Goal: Task Accomplishment & Management: Use online tool/utility

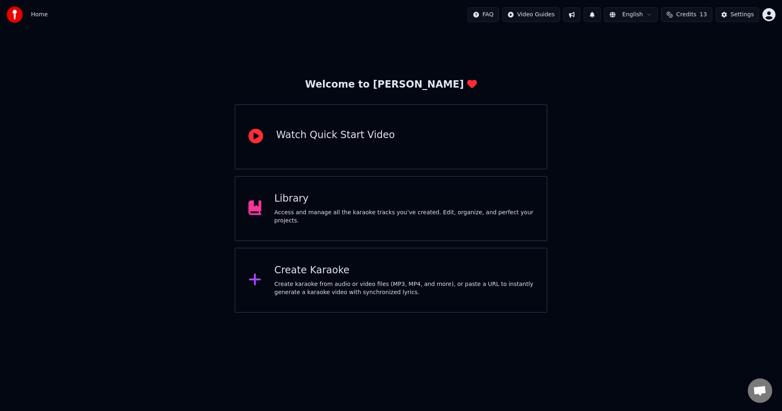
click at [392, 290] on div "Create karaoke from audio or video files (MP3, MP4, and more), or paste a URL t…" at bounding box center [403, 288] width 259 height 16
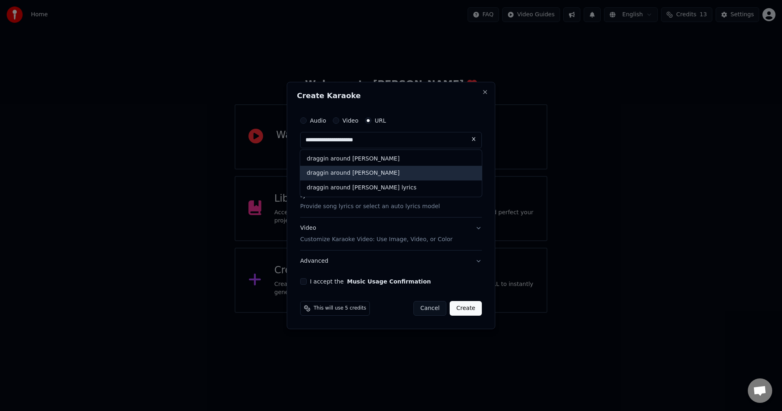
click at [334, 175] on div "draggin around [PERSON_NAME]" at bounding box center [391, 173] width 182 height 15
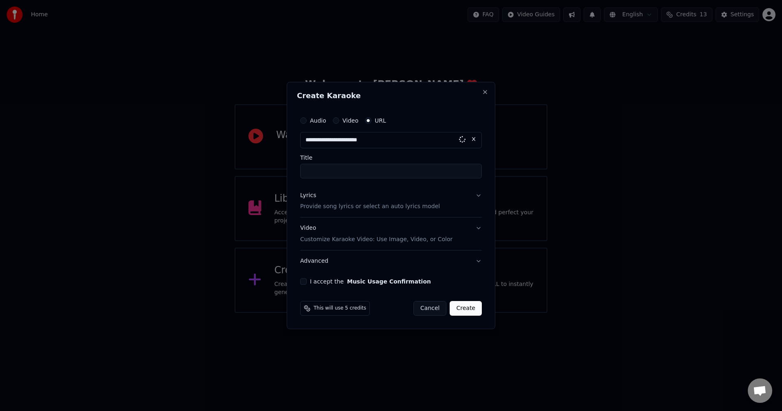
click at [334, 175] on input "Title" at bounding box center [391, 171] width 182 height 15
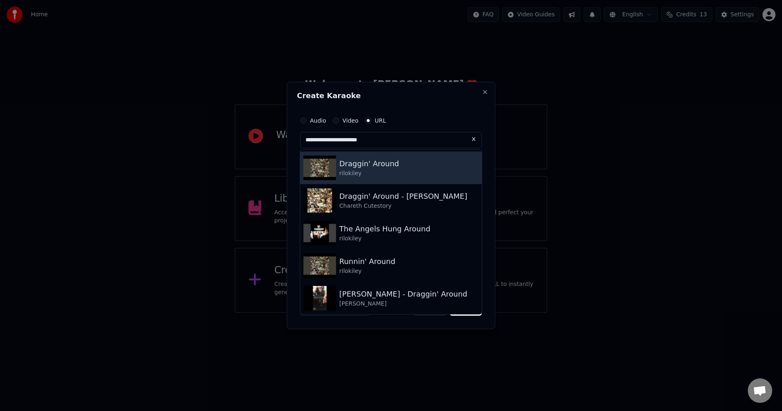
click at [361, 169] on div "rilokiley" at bounding box center [369, 173] width 60 height 8
type input "**********"
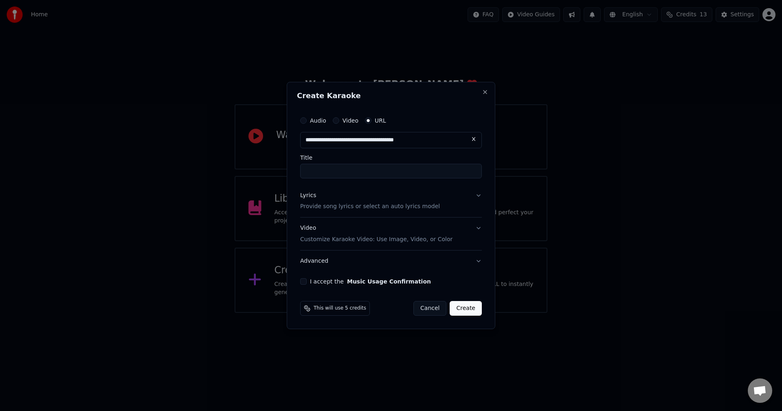
type input "**********"
click at [474, 200] on button "Lyrics Provide song lyrics or select an auto lyrics model" at bounding box center [391, 201] width 182 height 33
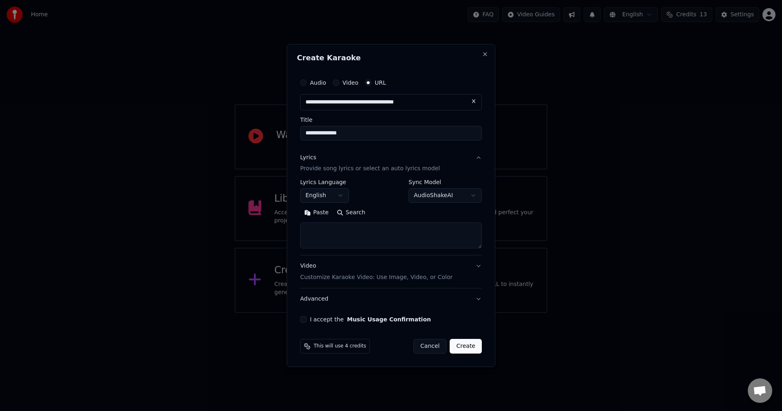
click at [454, 200] on body "**********" at bounding box center [391, 156] width 782 height 313
select select "**********"
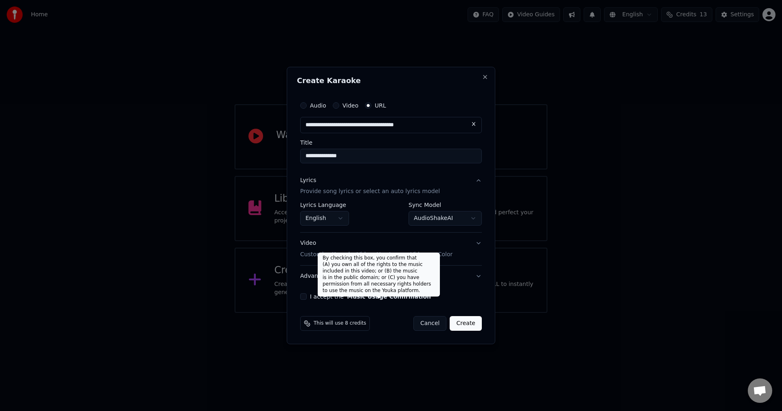
click at [349, 292] on div "**********" at bounding box center [391, 198] width 188 height 209
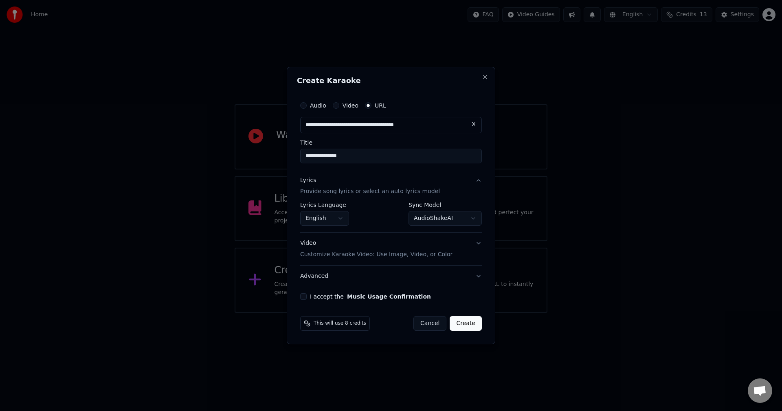
click at [306, 297] on button "I accept the Music Usage Confirmation" at bounding box center [303, 296] width 7 height 7
click at [477, 329] on button "Create" at bounding box center [465, 323] width 32 height 15
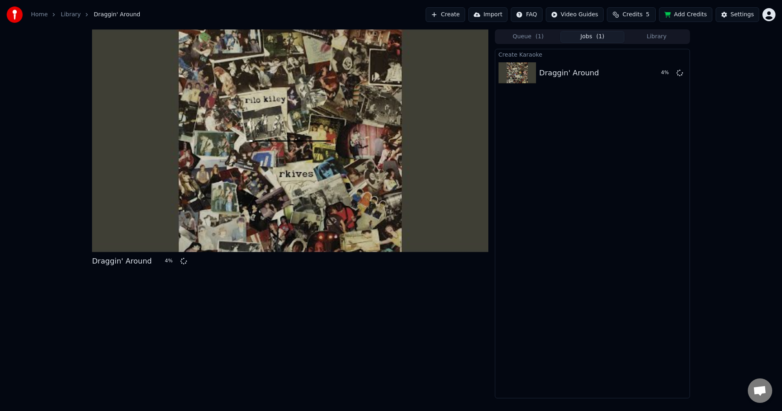
click at [658, 39] on button "Library" at bounding box center [656, 37] width 64 height 12
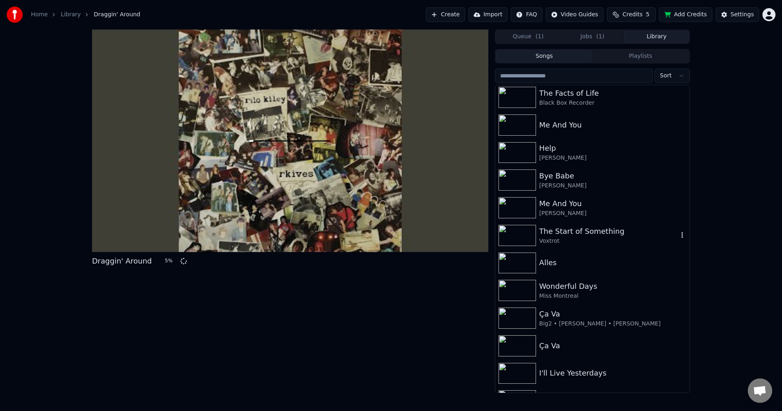
scroll to position [122, 0]
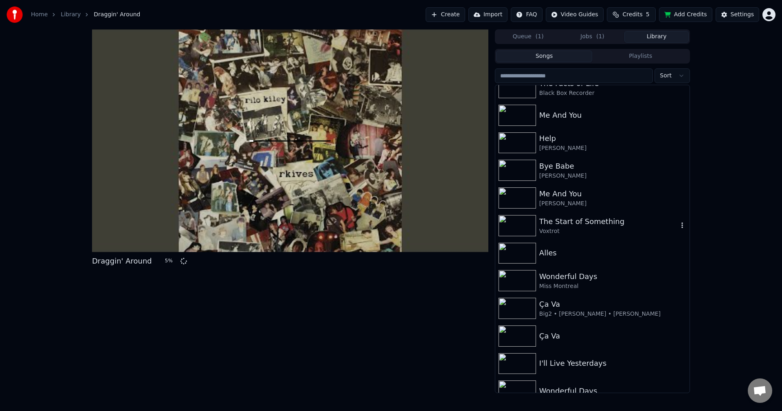
click at [588, 227] on div "Voxtrot" at bounding box center [608, 231] width 139 height 8
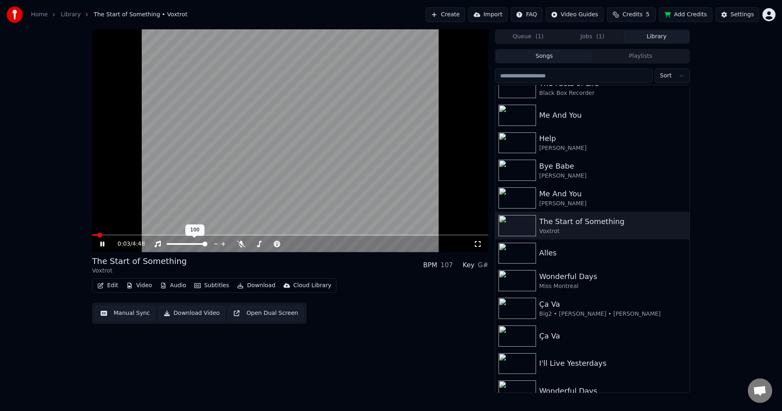
click at [183, 243] on div at bounding box center [195, 244] width 66 height 8
click at [185, 244] on span at bounding box center [187, 244] width 41 height 2
click at [118, 233] on video at bounding box center [290, 140] width 396 height 223
click at [121, 235] on span at bounding box center [290, 235] width 396 height 2
click at [146, 217] on video at bounding box center [290, 140] width 396 height 223
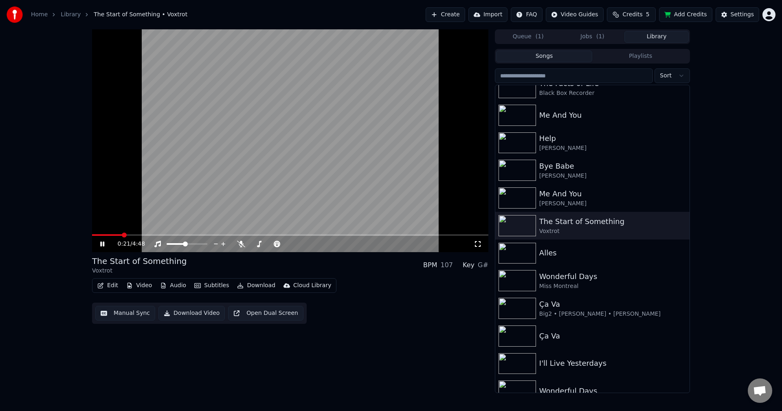
click at [111, 233] on video at bounding box center [290, 140] width 396 height 223
click at [111, 235] on span at bounding box center [107, 235] width 31 height 2
click at [138, 219] on video at bounding box center [290, 140] width 396 height 223
click at [279, 245] on span at bounding box center [279, 243] width 5 height 5
click at [278, 245] on span at bounding box center [279, 243] width 5 height 5
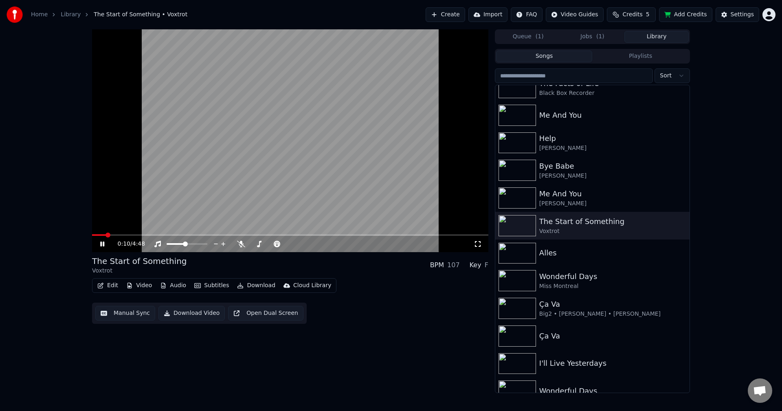
click at [106, 235] on span at bounding box center [99, 235] width 14 height 2
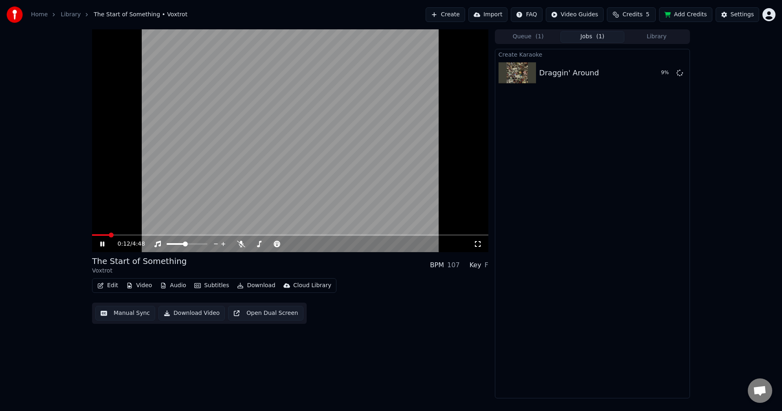
click at [585, 42] on button "Jobs ( 1 )" at bounding box center [592, 37] width 64 height 12
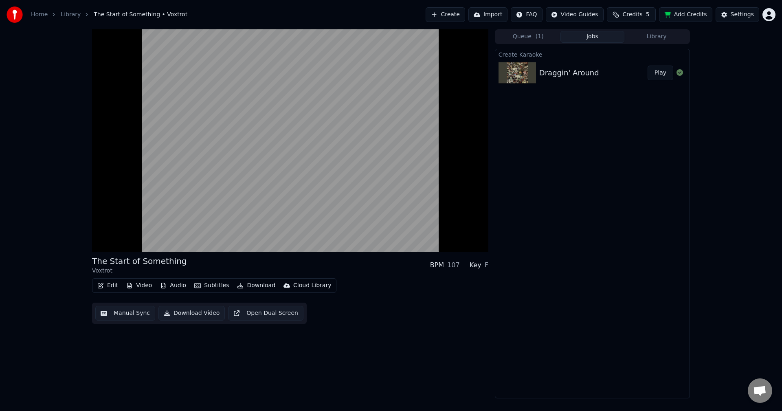
click at [655, 75] on button "Play" at bounding box center [660, 73] width 26 height 15
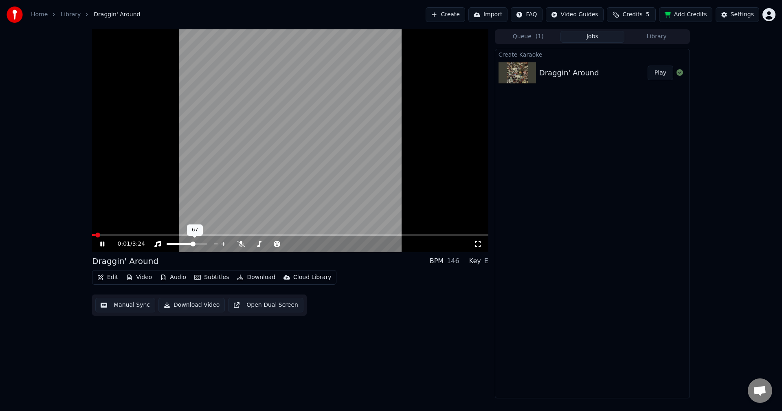
click at [194, 241] on span at bounding box center [193, 243] width 5 height 5
click at [259, 243] on span at bounding box center [260, 243] width 5 height 5
click at [258, 243] on icon at bounding box center [259, 244] width 8 height 7
click at [92, 232] on span at bounding box center [94, 234] width 5 height 5
click at [242, 245] on icon at bounding box center [241, 244] width 8 height 7
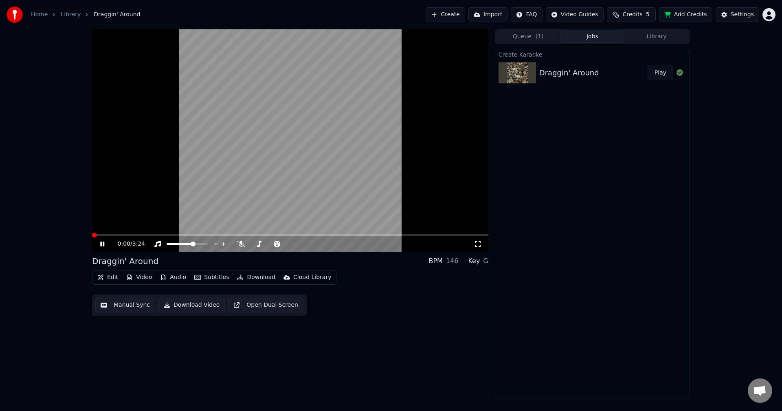
click at [92, 233] on span at bounding box center [94, 234] width 5 height 5
click at [92, 234] on span at bounding box center [92, 235] width 0 height 2
click at [324, 242] on icon at bounding box center [325, 244] width 8 height 8
click at [92, 232] on span at bounding box center [94, 234] width 5 height 5
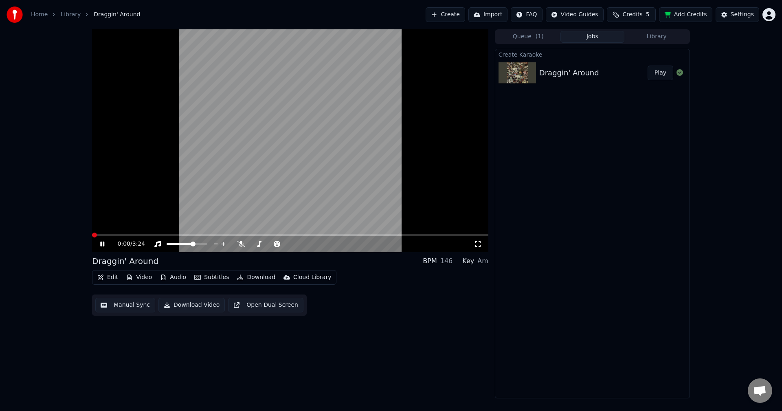
click at [92, 234] on span at bounding box center [92, 235] width 0 height 2
click at [300, 242] on span at bounding box center [300, 243] width 5 height 5
click at [92, 232] on span at bounding box center [94, 234] width 5 height 5
click at [283, 245] on span at bounding box center [282, 243] width 5 height 5
click at [92, 234] on span at bounding box center [92, 235] width 0 height 2
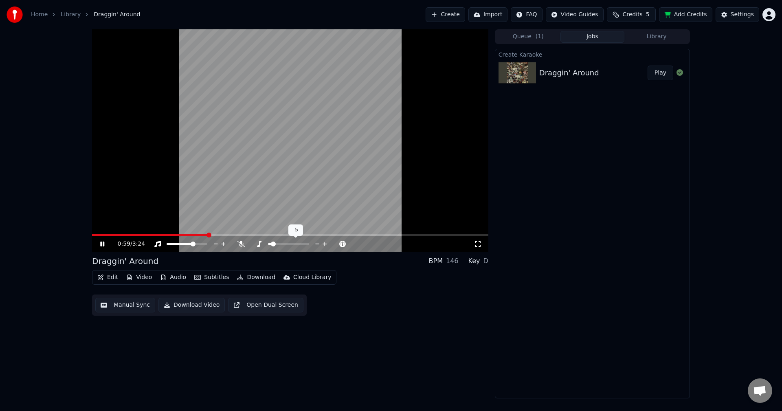
click at [272, 244] on span at bounding box center [273, 243] width 5 height 5
click at [92, 234] on span at bounding box center [92, 235] width 0 height 2
click at [277, 241] on span at bounding box center [279, 243] width 5 height 5
click at [92, 234] on span at bounding box center [92, 235] width 0 height 2
click at [305, 242] on span at bounding box center [302, 243] width 5 height 5
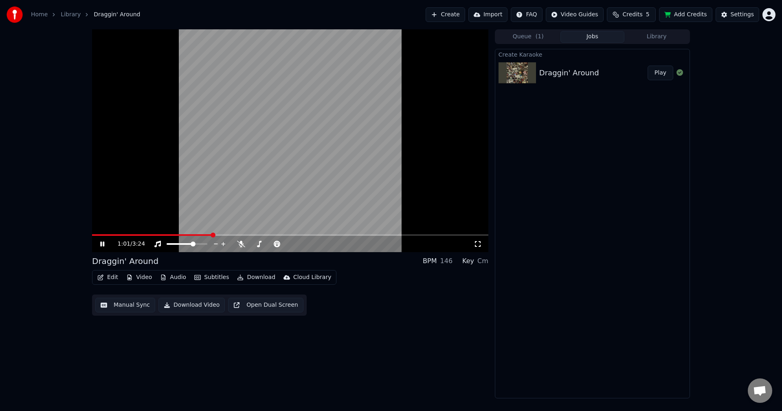
drag, startPoint x: 75, startPoint y: 229, endPoint x: 60, endPoint y: 228, distance: 14.3
click at [60, 228] on div "1:01 / 3:24 Draggin' Around BPM 146 Key Cm Edit Video Audio Subtitles Download …" at bounding box center [391, 213] width 782 height 369
click at [92, 234] on span at bounding box center [92, 235] width 0 height 2
click at [197, 242] on span at bounding box center [195, 243] width 5 height 5
click at [348, 161] on video at bounding box center [290, 140] width 396 height 223
